Goal: Check status

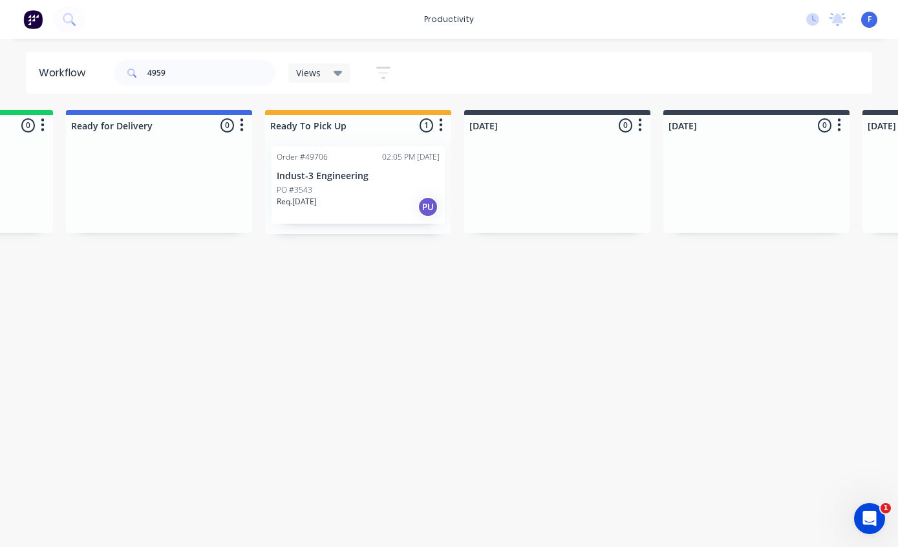
type input "49598"
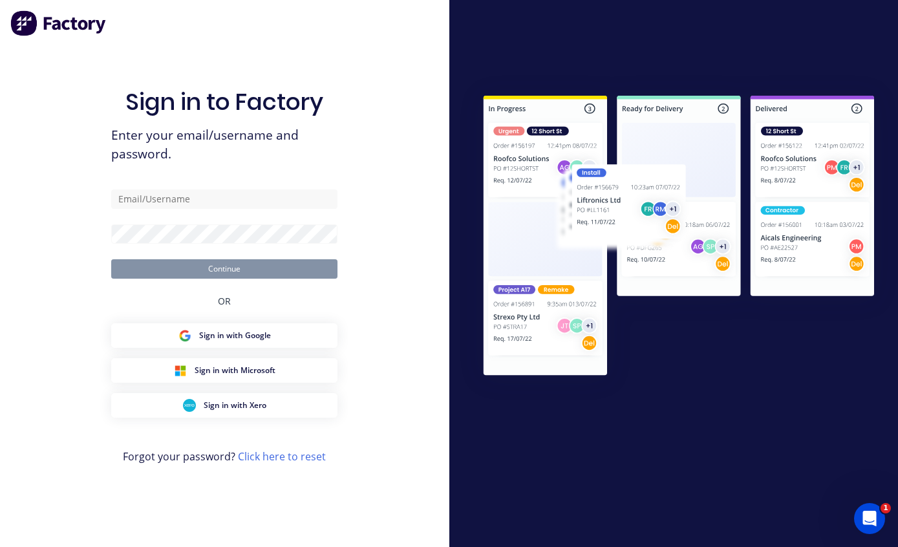
click at [239, 199] on input "text" at bounding box center [224, 199] width 226 height 19
type input "[EMAIL_ADDRESS][DOMAIN_NAME]"
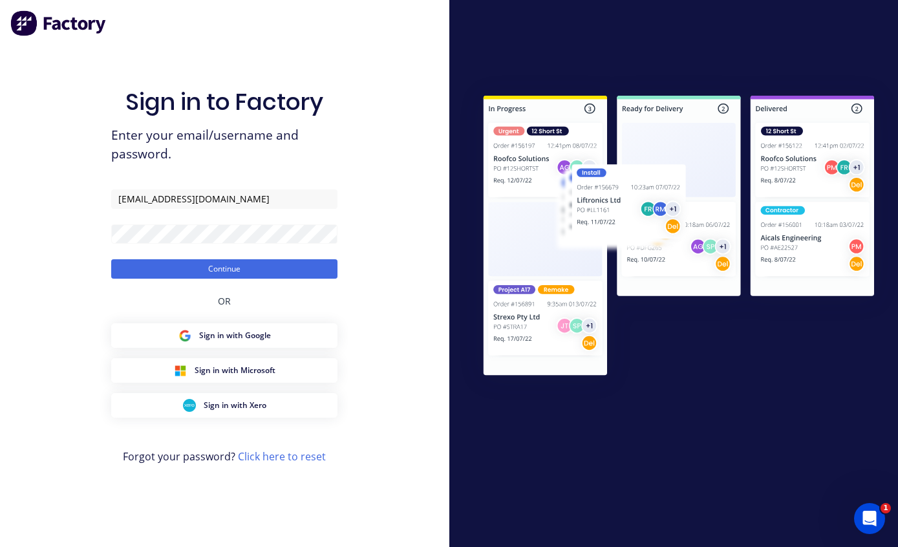
click at [272, 268] on button "Continue" at bounding box center [224, 268] width 226 height 19
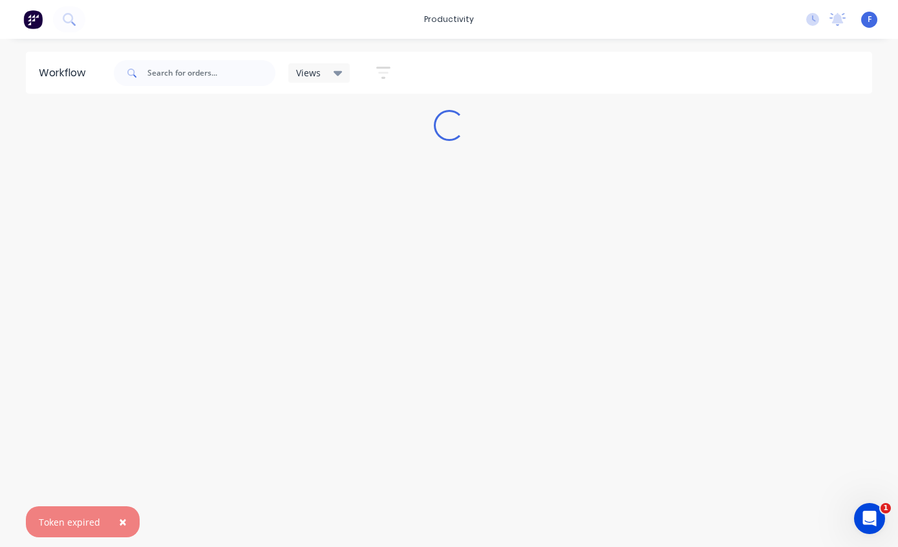
click at [124, 526] on span "×" at bounding box center [123, 522] width 8 height 18
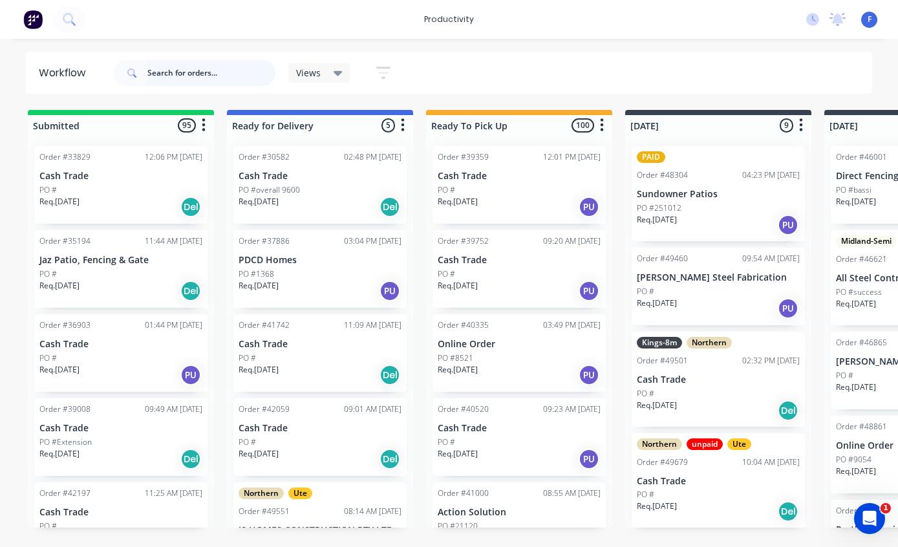
click at [179, 72] on input "text" at bounding box center [211, 73] width 128 height 26
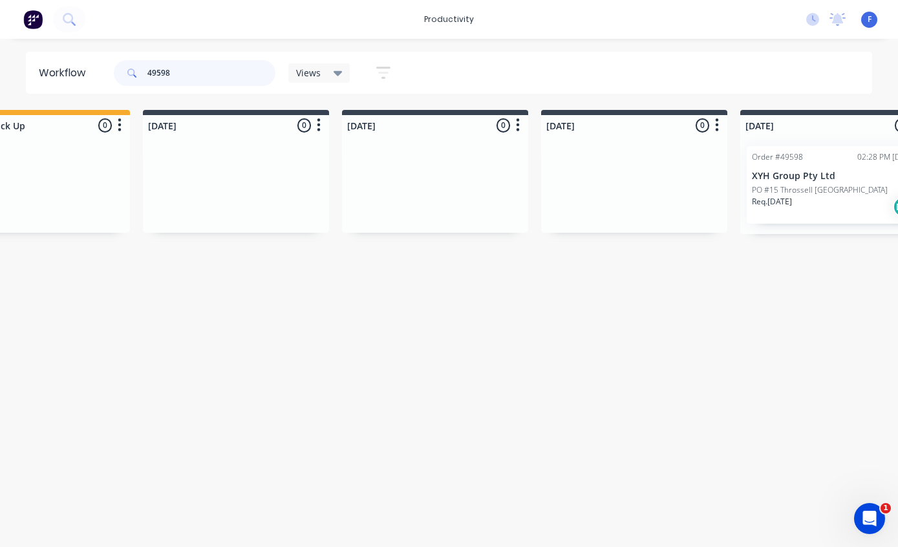
scroll to position [26, 550]
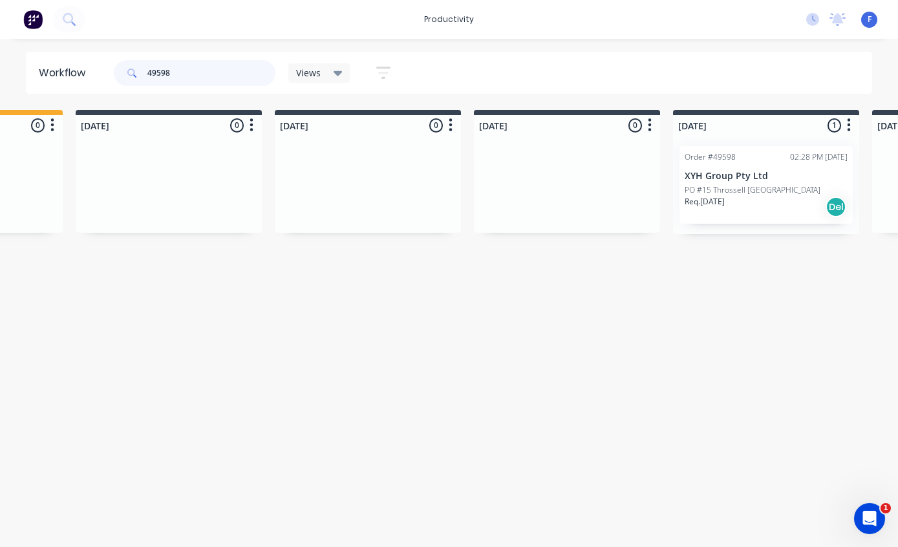
type input "49598"
click at [752, 171] on p "XYH Group Pty Ltd" at bounding box center [766, 176] width 163 height 11
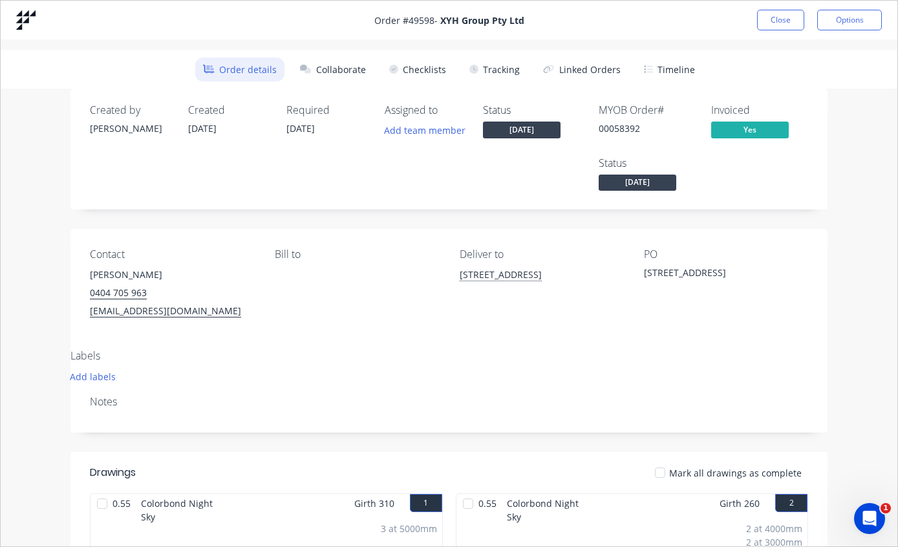
click at [494, 67] on button "Tracking" at bounding box center [495, 70] width 66 height 24
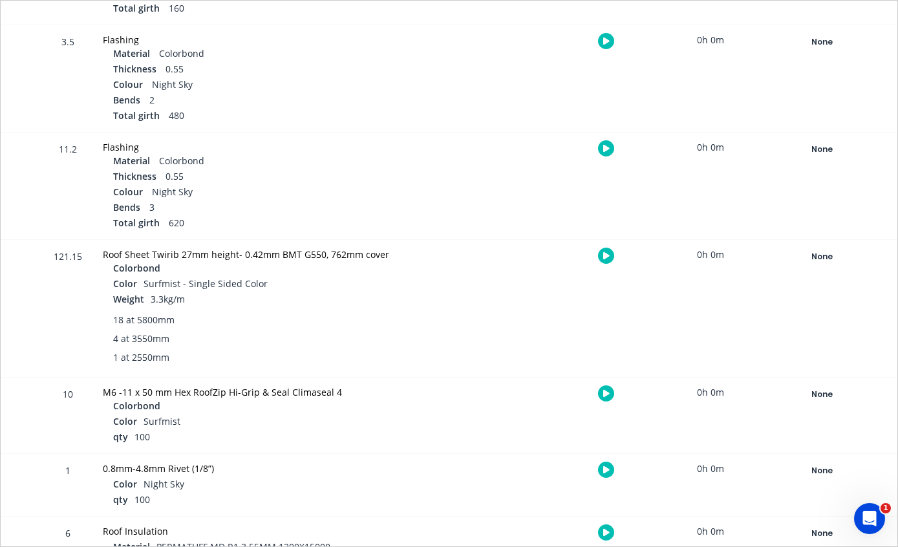
scroll to position [1389, 0]
click at [827, 261] on div "None" at bounding box center [822, 257] width 93 height 17
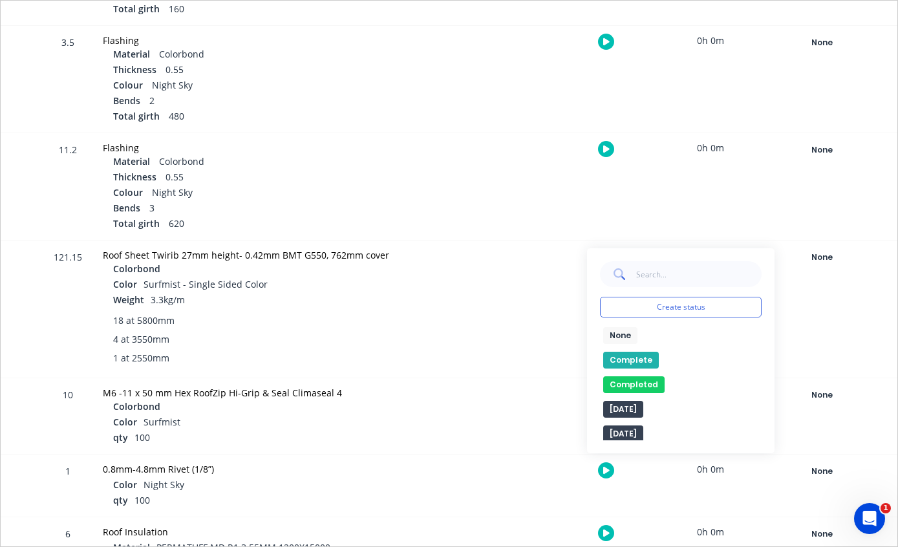
click at [636, 357] on button "Complete" at bounding box center [632, 360] width 56 height 17
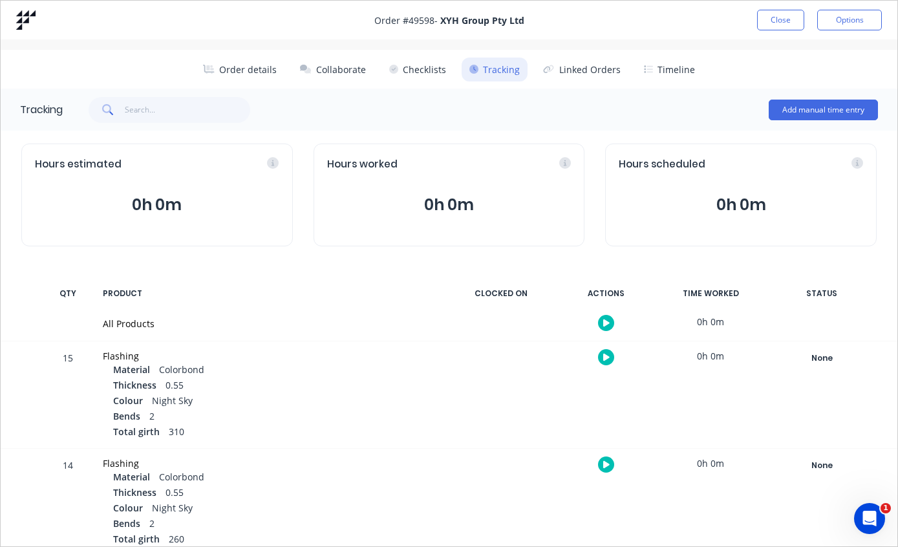
scroll to position [-1, 0]
click at [781, 14] on button "Close" at bounding box center [780, 20] width 47 height 21
